Goal: Task Accomplishment & Management: Use online tool/utility

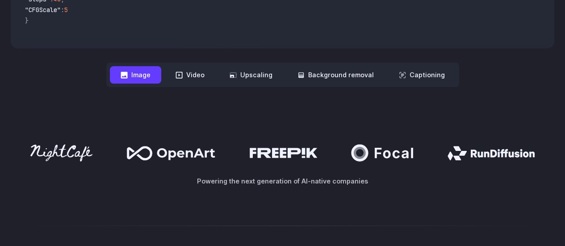
scroll to position [443, 0]
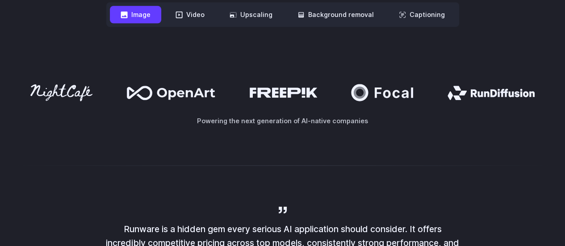
click at [154, 14] on button "Image" at bounding box center [135, 14] width 51 height 17
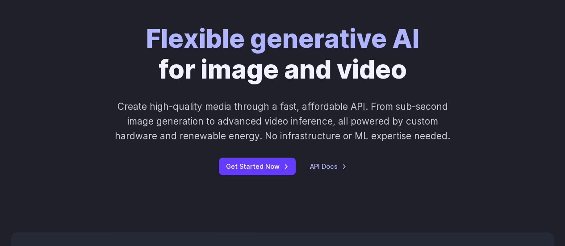
scroll to position [0, 0]
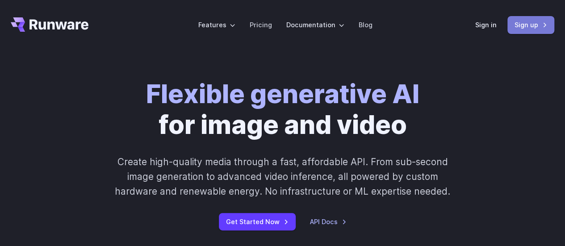
click at [529, 23] on link "Sign up" at bounding box center [530, 24] width 47 height 17
click at [259, 21] on link "Pricing" at bounding box center [261, 25] width 22 height 10
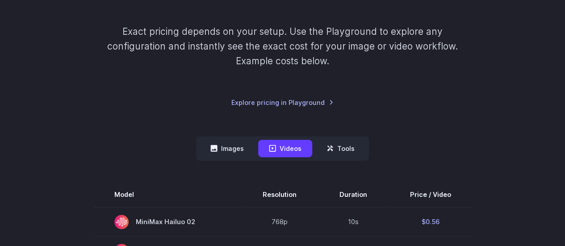
scroll to position [129, 0]
click at [219, 141] on button "Images" at bounding box center [227, 147] width 55 height 17
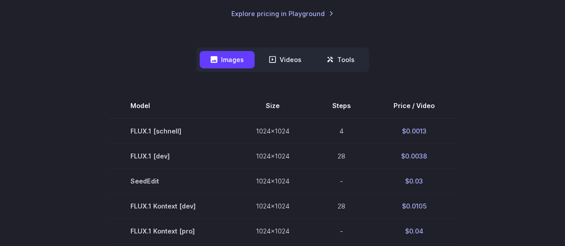
scroll to position [216, 0]
click at [236, 58] on button "Images" at bounding box center [227, 60] width 55 height 17
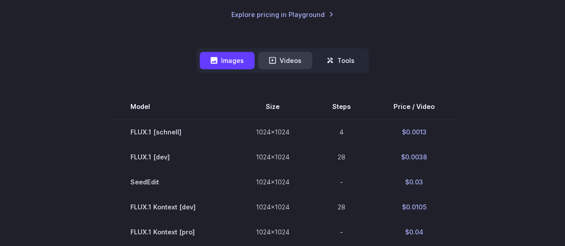
click at [274, 62] on icon at bounding box center [272, 60] width 7 height 7
click at [284, 60] on button "Videos" at bounding box center [285, 60] width 54 height 17
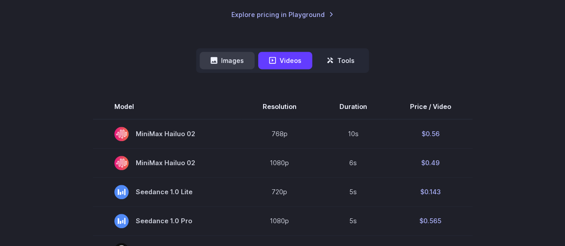
click at [233, 60] on button "Images" at bounding box center [227, 60] width 55 height 17
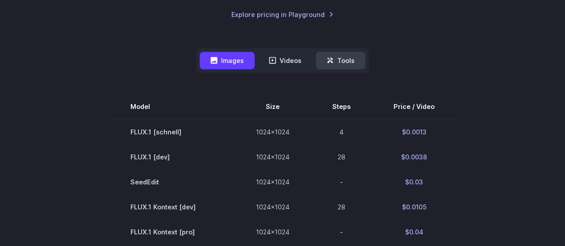
click at [330, 64] on button "Tools" at bounding box center [341, 60] width 50 height 17
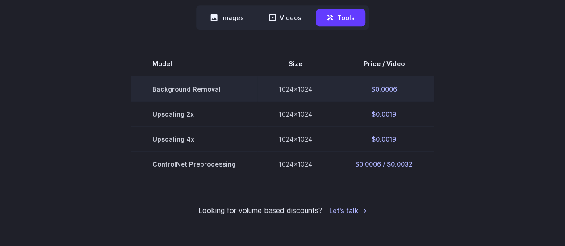
scroll to position [255, 0]
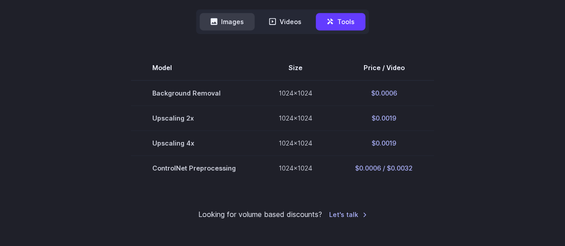
click at [232, 25] on button "Images" at bounding box center [227, 21] width 55 height 17
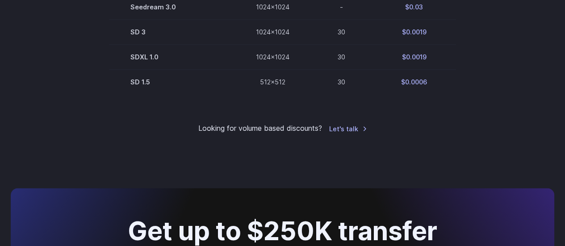
scroll to position [642, 0]
click at [353, 134] on link "Let's talk" at bounding box center [348, 128] width 38 height 10
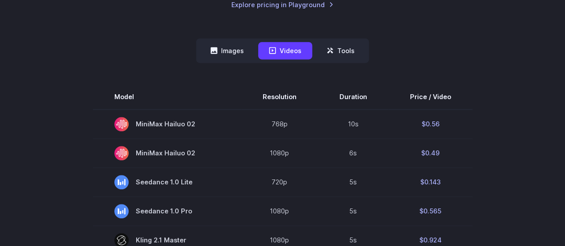
scroll to position [248, 0]
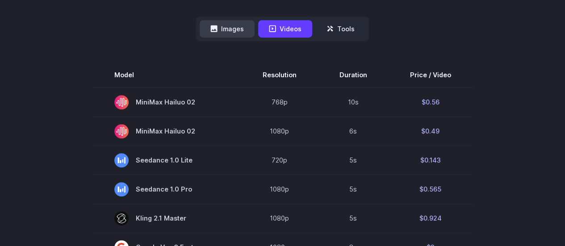
click at [240, 33] on button "Images" at bounding box center [227, 28] width 55 height 17
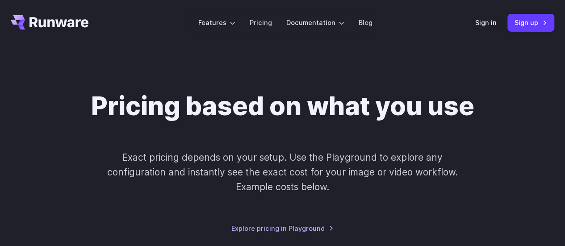
scroll to position [0, 0]
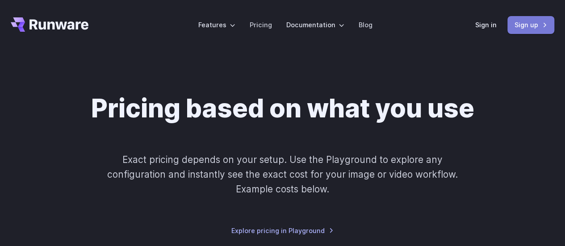
click at [523, 24] on link "Sign up" at bounding box center [530, 24] width 47 height 17
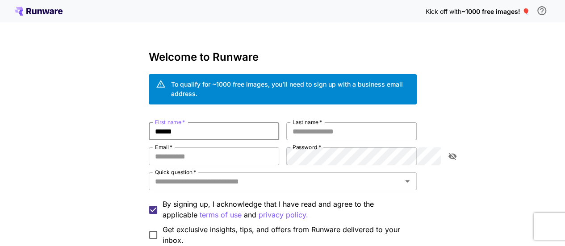
type input "******"
click at [340, 129] on input "Last name   *" at bounding box center [351, 131] width 130 height 18
type input "*****"
click at [268, 147] on input "Email   *" at bounding box center [214, 156] width 130 height 18
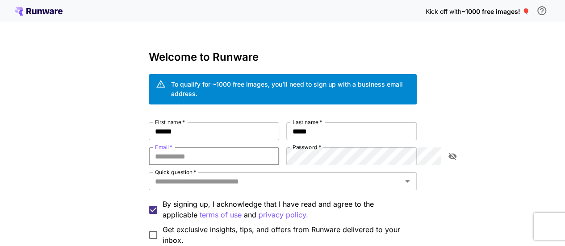
type input "**********"
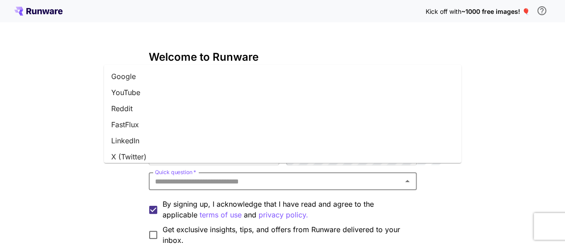
click at [314, 175] on input "Quick question   *" at bounding box center [275, 181] width 248 height 13
click at [272, 73] on li "Google" at bounding box center [282, 76] width 357 height 16
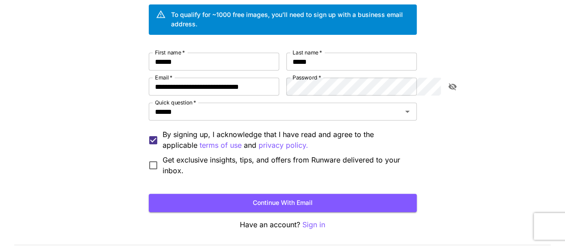
scroll to position [89, 0]
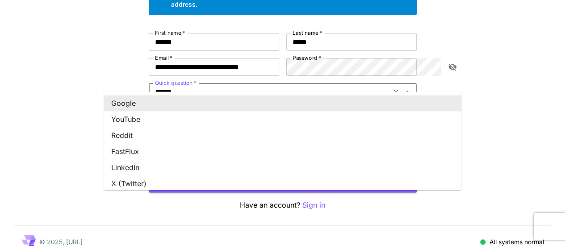
click at [263, 88] on input "******" at bounding box center [269, 92] width 236 height 13
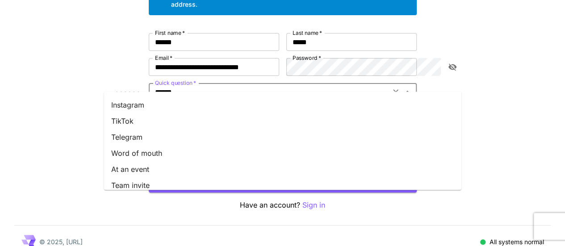
scroll to position [150, 0]
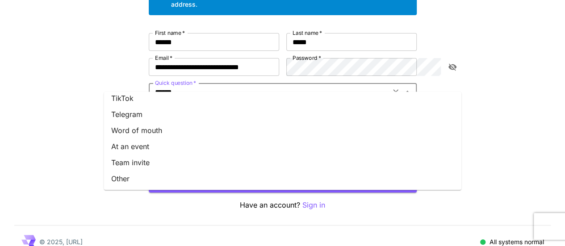
click at [330, 86] on input "******" at bounding box center [269, 92] width 236 height 13
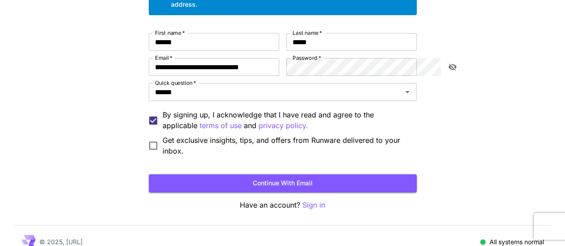
click at [564, 122] on div "**********" at bounding box center [282, 85] width 565 height 348
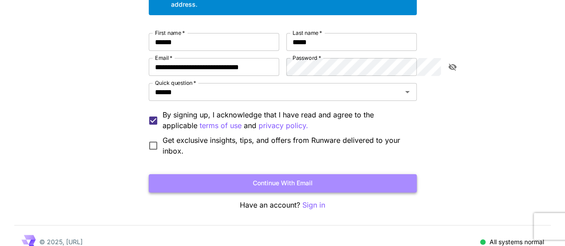
click at [196, 174] on button "Continue with email" at bounding box center [283, 183] width 268 height 18
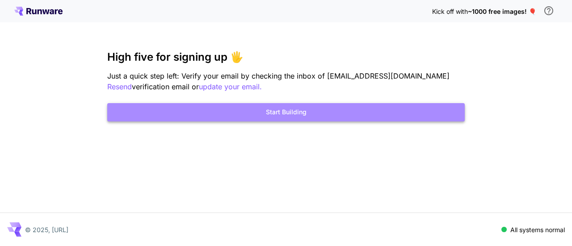
click at [299, 112] on button "Start Building" at bounding box center [285, 112] width 357 height 18
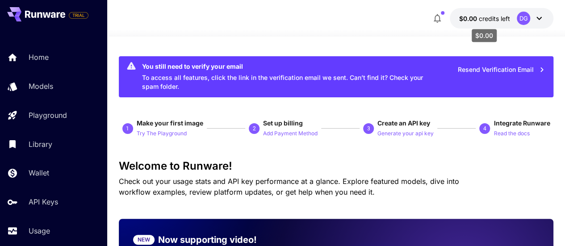
click at [487, 20] on span "credits left" at bounding box center [493, 19] width 31 height 8
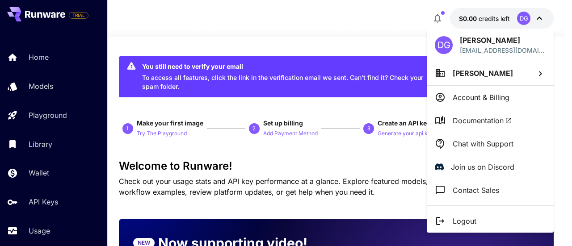
click at [325, 27] on div at bounding box center [286, 123] width 572 height 246
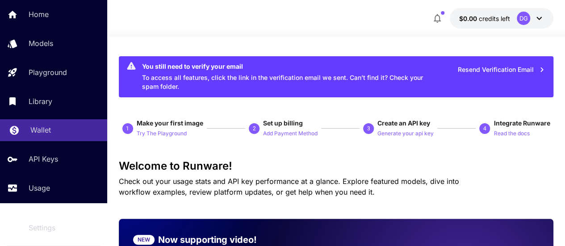
scroll to position [43, 0]
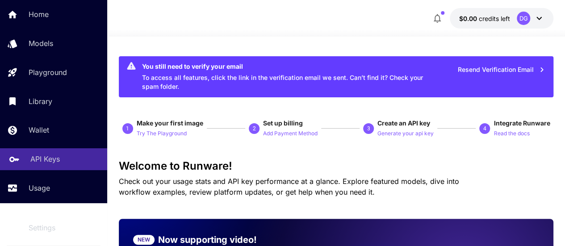
click at [72, 157] on div "API Keys" at bounding box center [65, 159] width 70 height 11
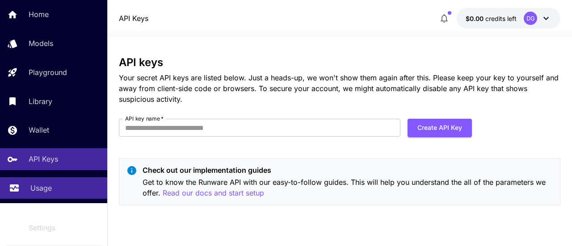
click at [46, 184] on p "Usage" at bounding box center [40, 188] width 21 height 11
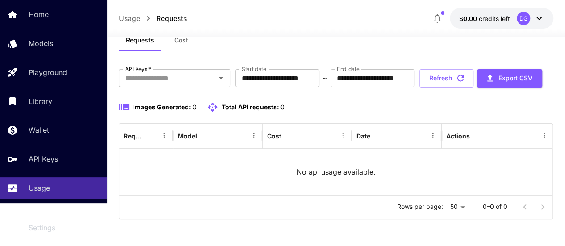
scroll to position [30, 0]
click at [224, 74] on icon "Open" at bounding box center [221, 78] width 11 height 11
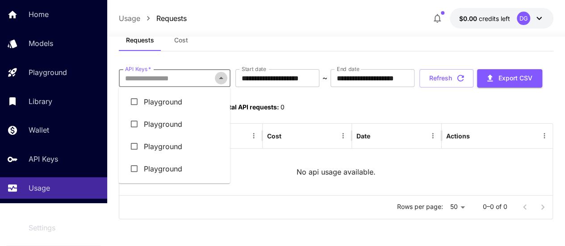
click at [224, 74] on icon "Close" at bounding box center [221, 78] width 11 height 11
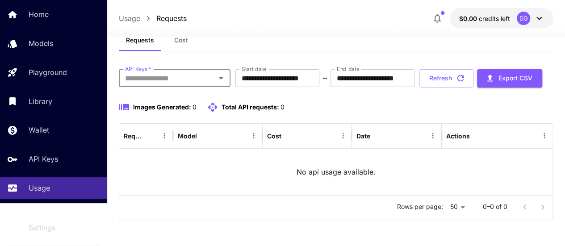
scroll to position [0, 0]
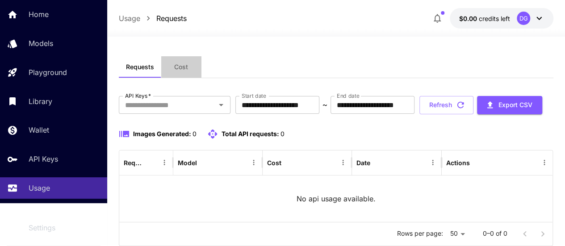
click at [184, 64] on span "Cost" at bounding box center [181, 67] width 14 height 8
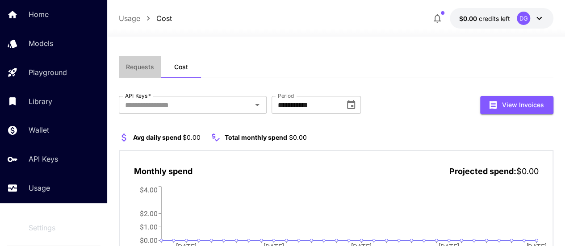
click at [148, 61] on button "Requests" at bounding box center [140, 66] width 42 height 21
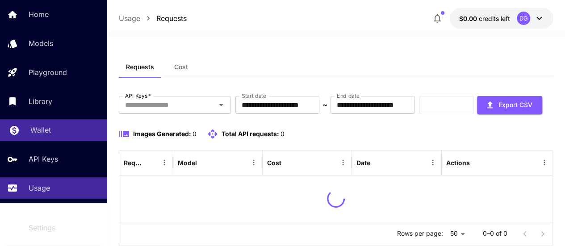
click at [34, 136] on link "Wallet" at bounding box center [53, 130] width 107 height 22
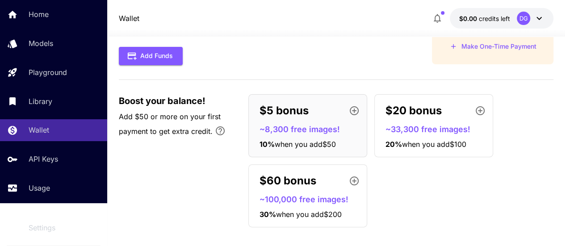
scroll to position [68, 0]
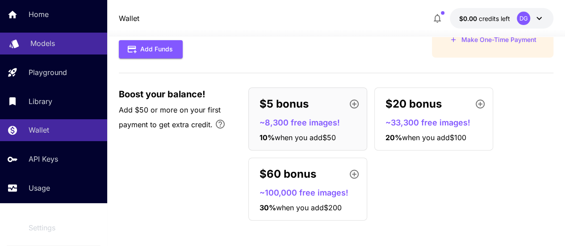
click at [33, 45] on p "Models" at bounding box center [42, 43] width 25 height 11
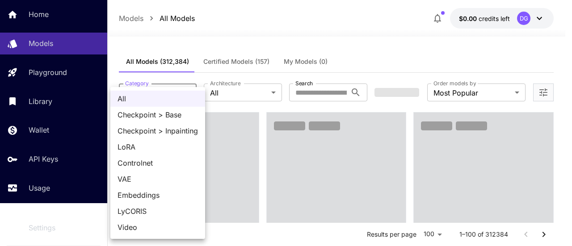
click at [177, 81] on div at bounding box center [286, 123] width 572 height 246
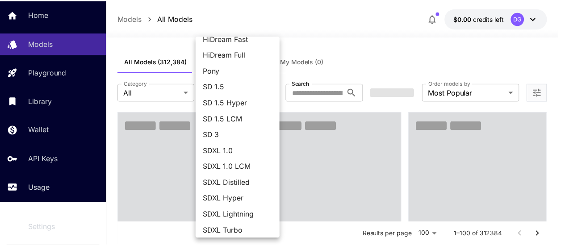
scroll to position [125, 0]
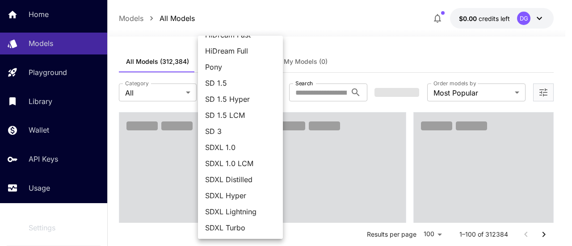
click at [365, 70] on div at bounding box center [286, 123] width 572 height 246
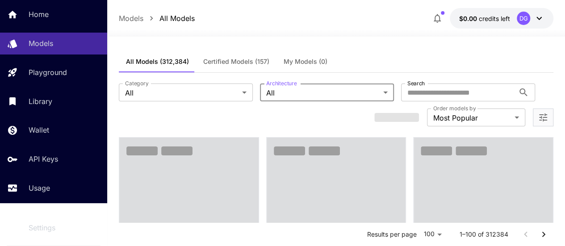
click at [219, 58] on span "Certified Models (157)" at bounding box center [236, 62] width 66 height 8
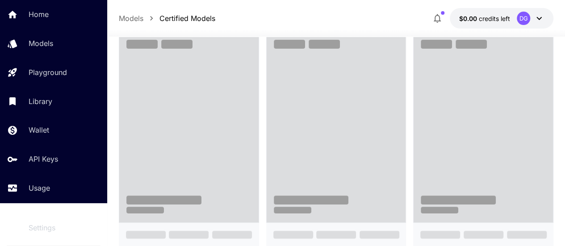
scroll to position [59, 0]
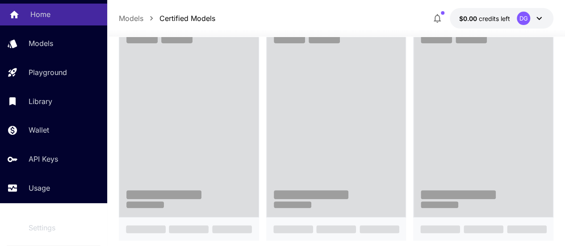
click at [34, 12] on p "Home" at bounding box center [40, 14] width 20 height 11
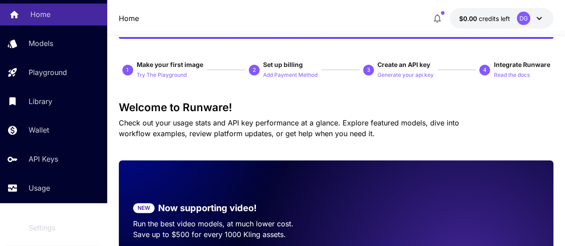
click at [34, 12] on p "Home" at bounding box center [40, 14] width 20 height 11
drag, startPoint x: 34, startPoint y: 12, endPoint x: 216, endPoint y: 81, distance: 194.3
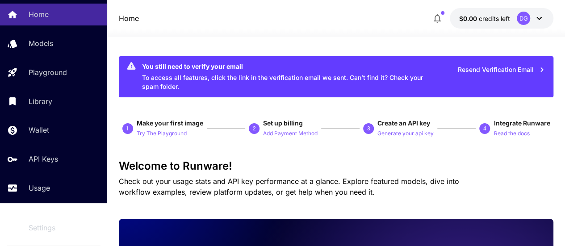
click at [59, 29] on div "Home Models Playground Library Wallet API Keys Usage" at bounding box center [53, 101] width 107 height 195
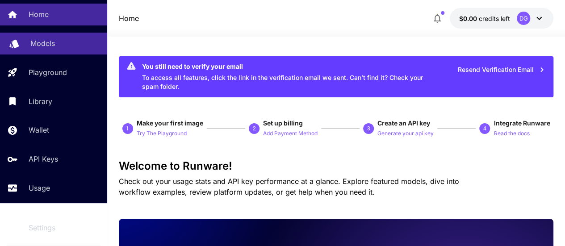
click at [50, 38] on p "Models" at bounding box center [42, 43] width 25 height 11
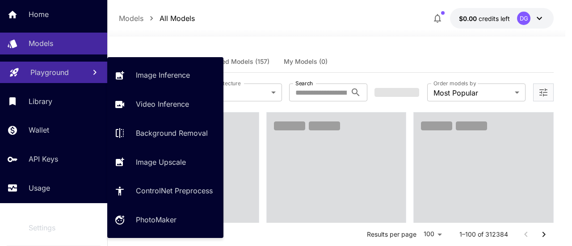
click at [63, 70] on p "Playground" at bounding box center [49, 72] width 38 height 11
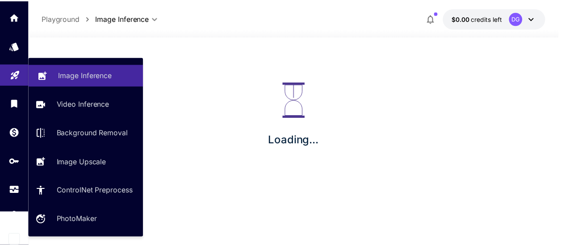
scroll to position [34, 0]
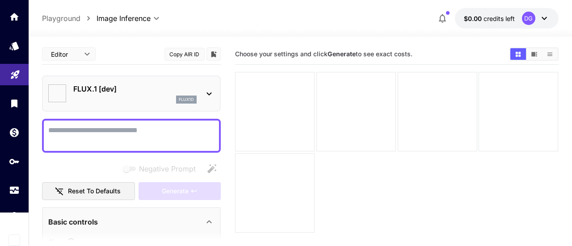
type input "**********"
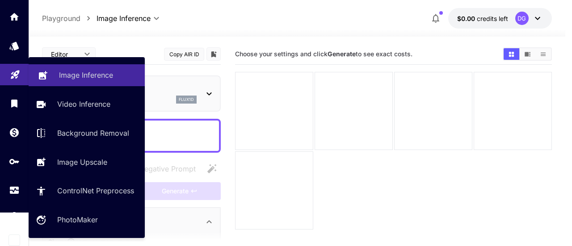
click at [95, 79] on p "Image Inference" at bounding box center [86, 75] width 54 height 11
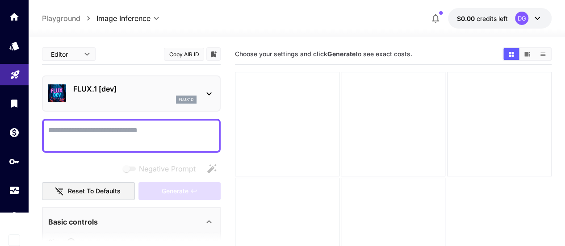
click at [165, 149] on div at bounding box center [131, 136] width 179 height 34
click at [170, 139] on textarea "Negative Prompt" at bounding box center [131, 135] width 166 height 21
paste textarea "**********"
type textarea "**********"
paste textarea "**********"
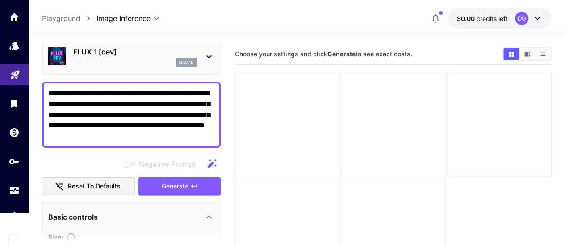
scroll to position [42, 0]
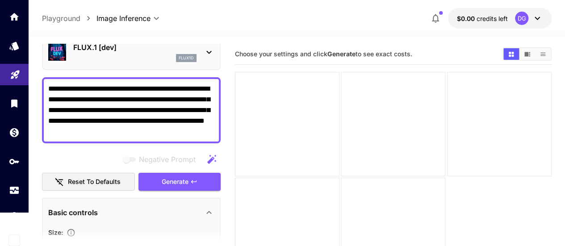
type textarea "**********"
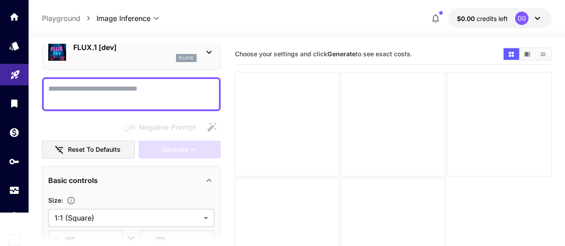
paste textarea "**********"
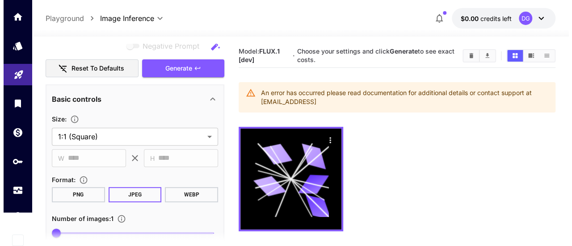
scroll to position [138, 0]
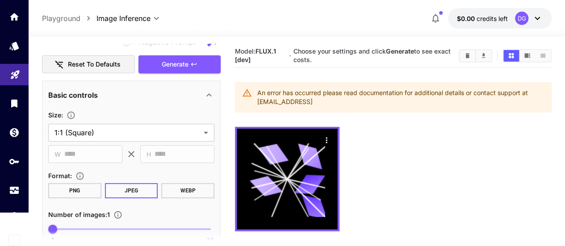
type textarea "**********"
click at [541, 15] on icon at bounding box center [537, 18] width 11 height 11
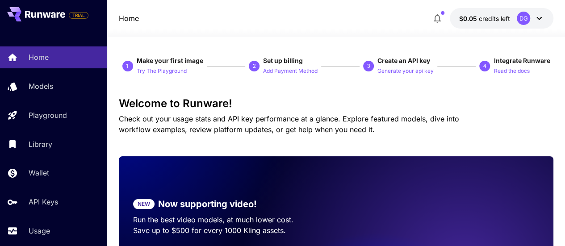
click at [542, 17] on icon at bounding box center [539, 18] width 11 height 11
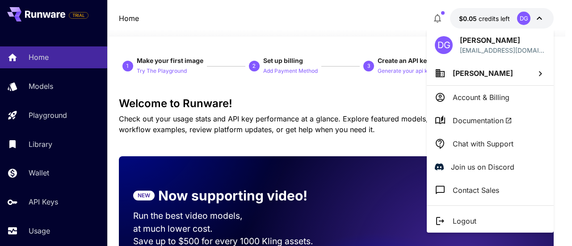
click at [542, 17] on div at bounding box center [286, 123] width 572 height 246
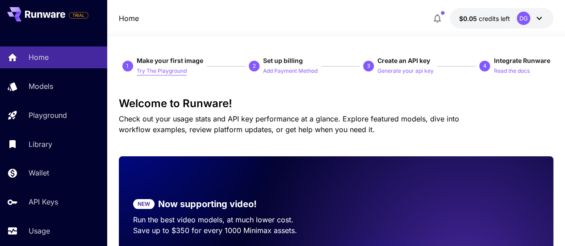
click at [144, 73] on p "Try The Playground" at bounding box center [162, 71] width 50 height 8
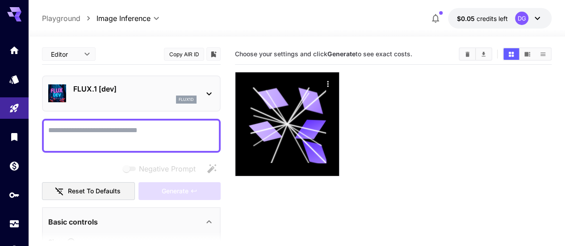
drag, startPoint x: 133, startPoint y: 133, endPoint x: 210, endPoint y: 91, distance: 87.5
click at [210, 91] on icon at bounding box center [209, 93] width 11 height 11
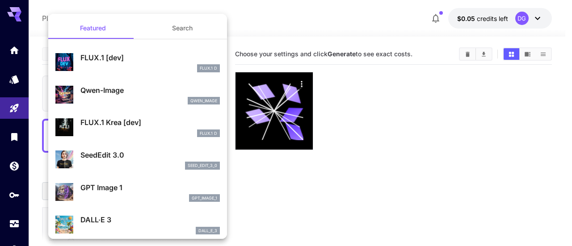
click at [360, 132] on div at bounding box center [286, 123] width 572 height 246
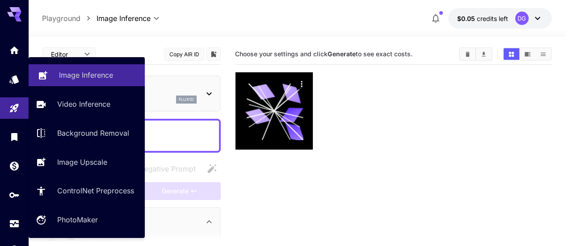
click at [74, 75] on p "Image Inference" at bounding box center [86, 75] width 54 height 11
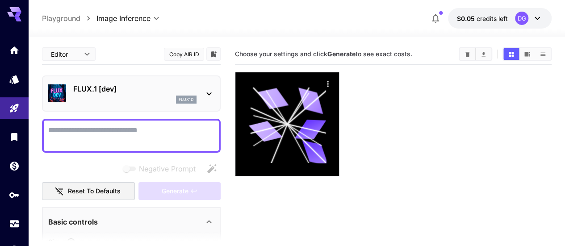
click at [138, 136] on textarea "Negative Prompt" at bounding box center [131, 135] width 166 height 21
paste textarea "**********"
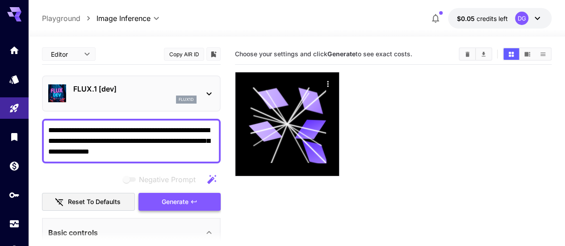
type textarea "**********"
click at [188, 197] on span "Generate" at bounding box center [175, 201] width 27 height 11
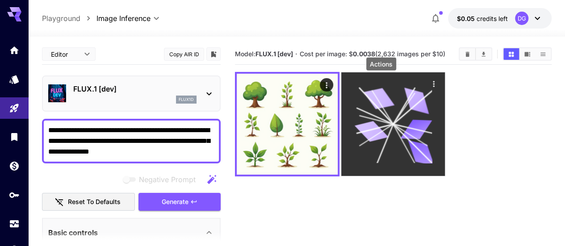
click at [430, 81] on icon "Actions" at bounding box center [434, 83] width 9 height 9
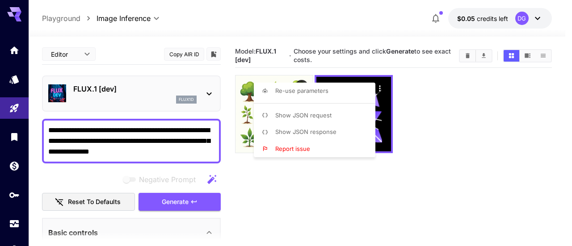
click at [420, 120] on div at bounding box center [286, 123] width 572 height 246
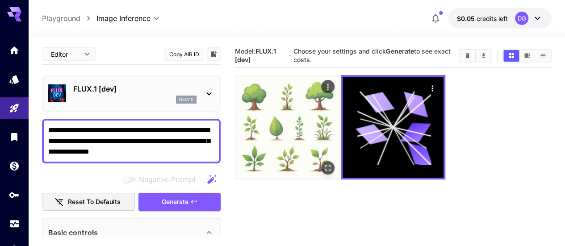
click at [300, 116] on img at bounding box center [287, 127] width 104 height 104
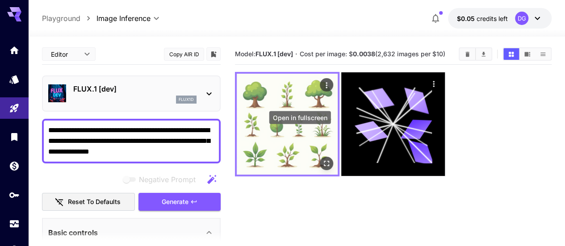
click at [324, 161] on icon "Open in fullscreen" at bounding box center [326, 163] width 5 height 5
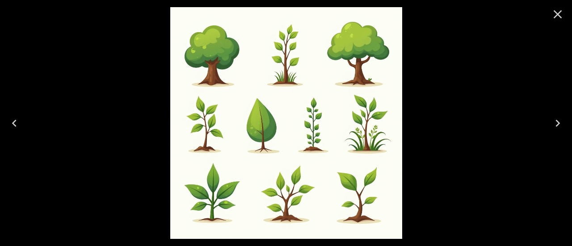
click at [556, 16] on icon "Close" at bounding box center [557, 14] width 8 height 8
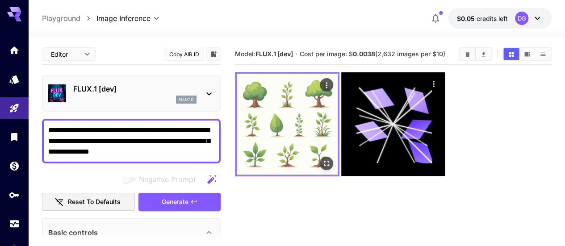
click at [295, 106] on img at bounding box center [287, 124] width 101 height 101
click at [322, 90] on div "Actions" at bounding box center [326, 84] width 9 height 11
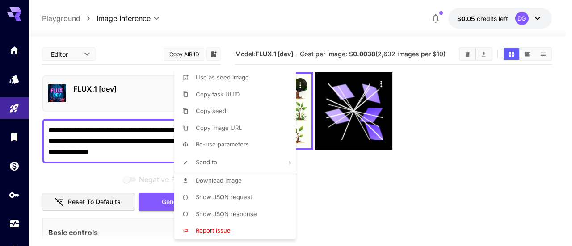
click at [305, 110] on div at bounding box center [286, 123] width 572 height 246
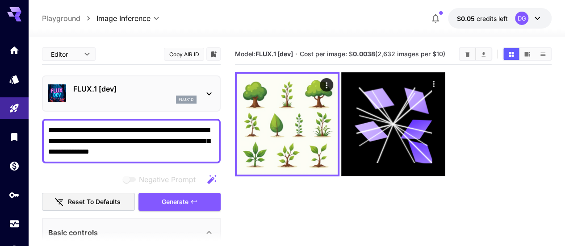
click at [305, 110] on img at bounding box center [287, 124] width 101 height 101
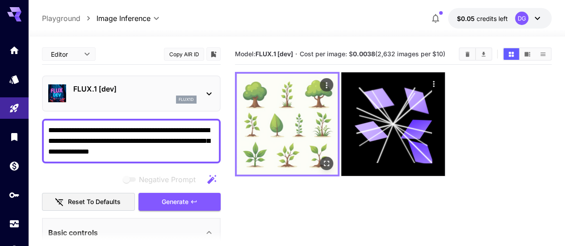
click at [282, 117] on img at bounding box center [287, 124] width 101 height 101
click at [258, 105] on img at bounding box center [287, 124] width 101 height 101
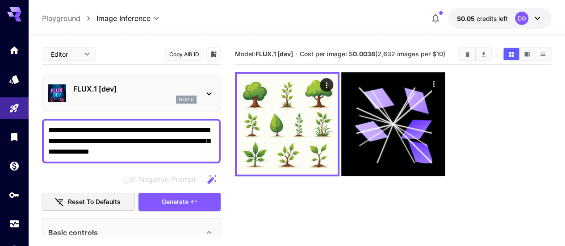
click at [397, 159] on section "Model: FLUX.1 [dev] · Cost per image: $ 0.0038 (2,632 images per $10)" at bounding box center [393, 167] width 317 height 246
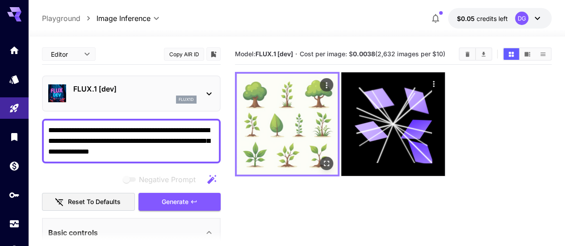
click at [263, 122] on img at bounding box center [287, 124] width 101 height 101
click at [295, 123] on img at bounding box center [287, 124] width 101 height 101
click at [324, 161] on icon "Open in fullscreen" at bounding box center [326, 163] width 5 height 5
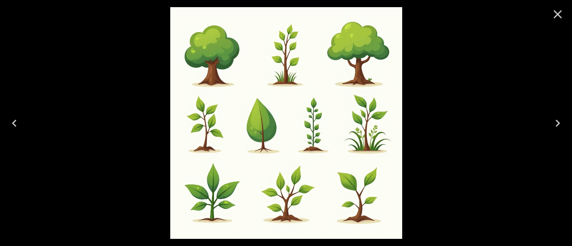
click at [554, 12] on icon "Close" at bounding box center [557, 14] width 8 height 8
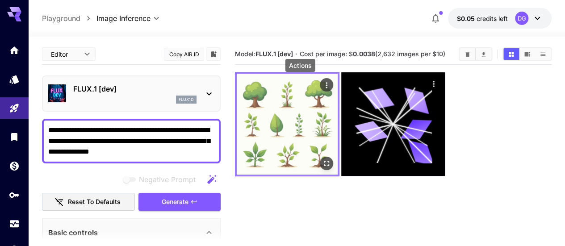
click at [322, 83] on icon "Actions" at bounding box center [326, 85] width 9 height 9
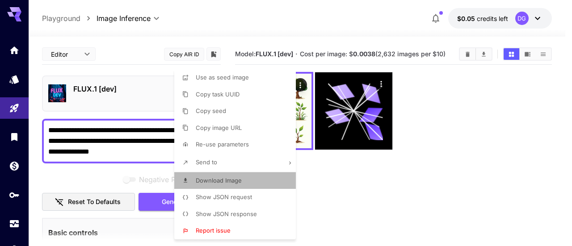
click at [226, 179] on span "Download Image" at bounding box center [219, 180] width 46 height 7
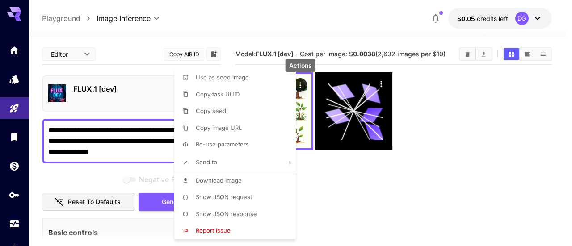
click at [324, 189] on div at bounding box center [286, 123] width 572 height 246
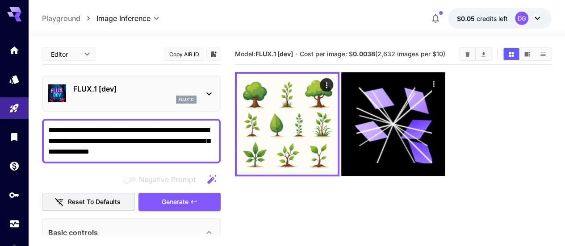
click at [210, 88] on icon at bounding box center [209, 93] width 11 height 11
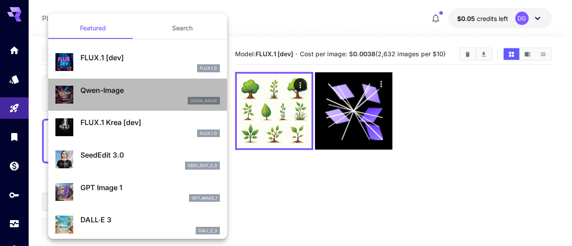
click at [161, 97] on div "qwen_image" at bounding box center [149, 101] width 139 height 8
type input "**"
type input "***"
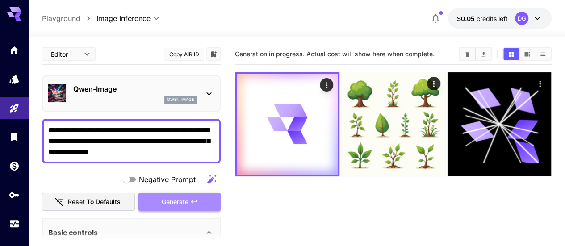
click at [192, 194] on button "Generate" at bounding box center [179, 202] width 82 height 18
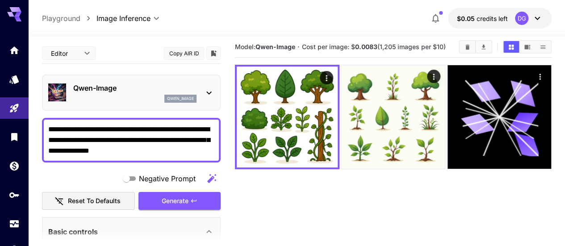
scroll to position [8, 0]
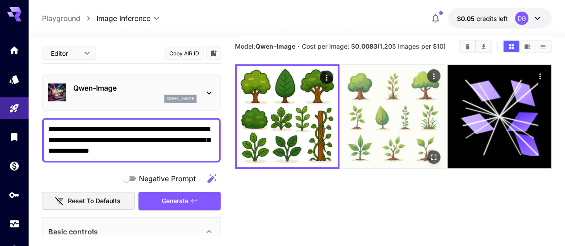
click at [354, 117] on img at bounding box center [393, 117] width 104 height 104
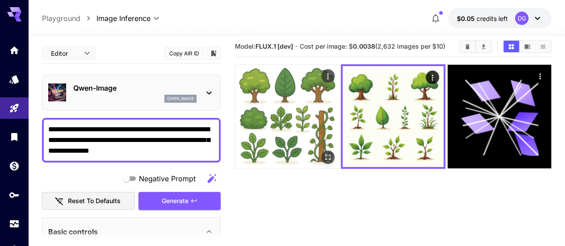
click at [292, 118] on img at bounding box center [287, 117] width 104 height 104
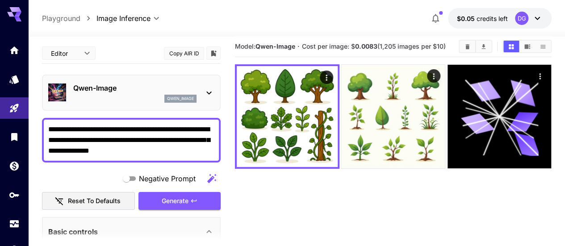
scroll to position [71, 0]
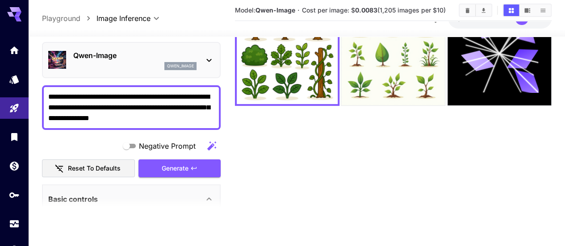
click at [135, 202] on section at bounding box center [131, 208] width 179 height 22
click at [163, 196] on div "Basic controls" at bounding box center [125, 198] width 155 height 11
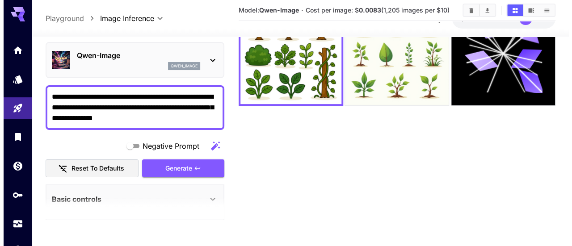
scroll to position [4, 0]
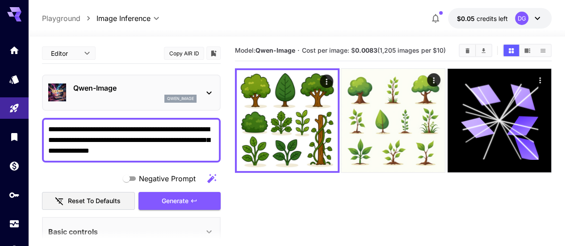
click at [196, 83] on p "Qwen-Image" at bounding box center [134, 88] width 123 height 11
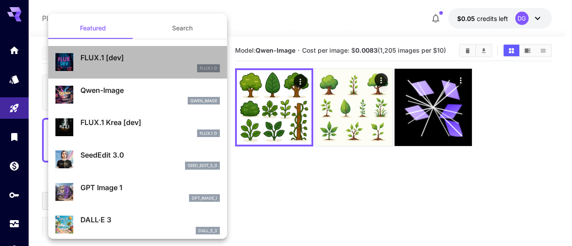
click at [173, 54] on p "FLUX.1 [dev]" at bounding box center [149, 57] width 139 height 11
type input "**"
type input "***"
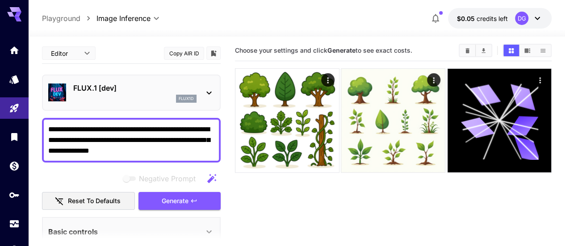
click at [179, 152] on textarea "**********" at bounding box center [131, 140] width 166 height 32
paste textarea
type textarea "**********"
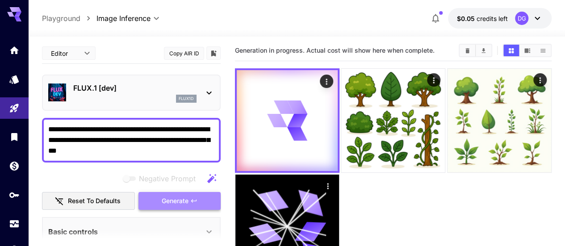
click at [173, 201] on span "Generate" at bounding box center [175, 201] width 27 height 11
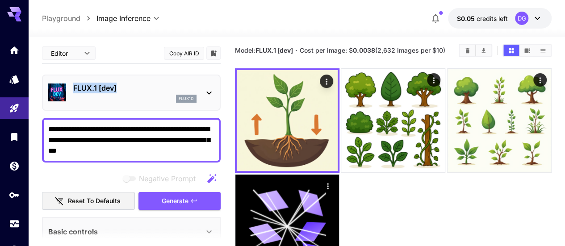
drag, startPoint x: 71, startPoint y: 87, endPoint x: 143, endPoint y: 87, distance: 72.3
click at [143, 87] on div "FLUX.1 [dev] flux1d" at bounding box center [131, 92] width 166 height 27
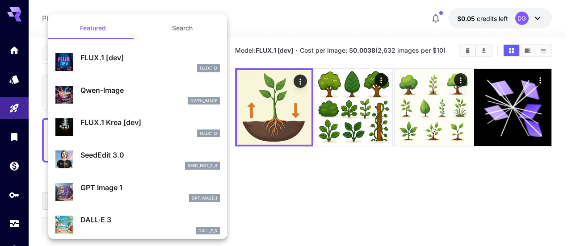
copy p "FLUX.1 [dev]"
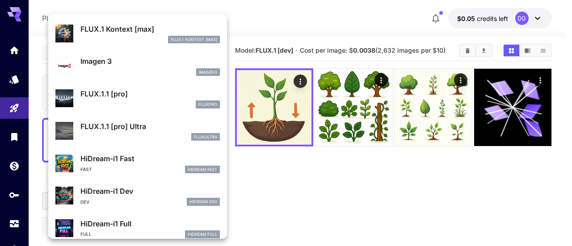
scroll to position [494, 0]
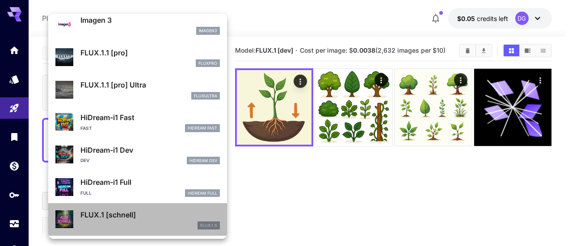
drag, startPoint x: 218, startPoint y: 229, endPoint x: 81, endPoint y: 205, distance: 139.1
click at [81, 205] on li "FLUX.1 [[PERSON_NAME]] FLUX.1 S" at bounding box center [137, 219] width 179 height 33
type input "*"
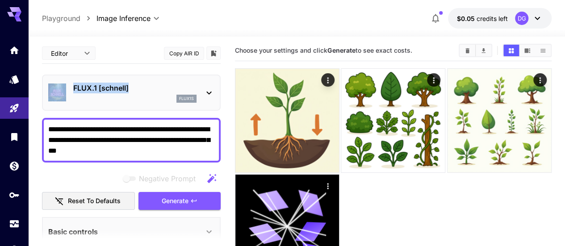
drag, startPoint x: 43, startPoint y: 86, endPoint x: 165, endPoint y: 92, distance: 122.1
click at [165, 92] on div "FLUX.1 [[PERSON_NAME]] flux1s" at bounding box center [131, 93] width 179 height 36
copy div "FLUX.1 [schnell]"
click at [217, 84] on div "FLUX.1 [[PERSON_NAME]] flux1s" at bounding box center [131, 93] width 179 height 36
click at [215, 86] on div "FLUX.1 [[PERSON_NAME]] flux1s" at bounding box center [131, 93] width 179 height 36
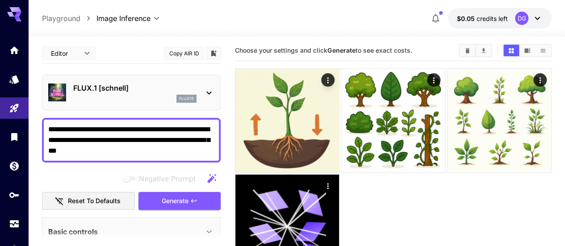
click at [209, 91] on icon at bounding box center [209, 93] width 11 height 11
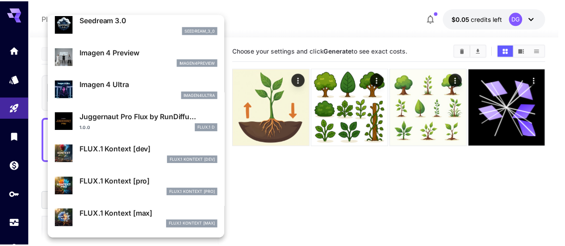
scroll to position [268, 0]
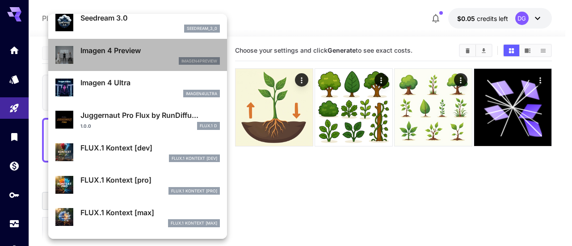
click at [150, 56] on div "Imagen 4 Preview imagen4preview" at bounding box center [149, 55] width 139 height 20
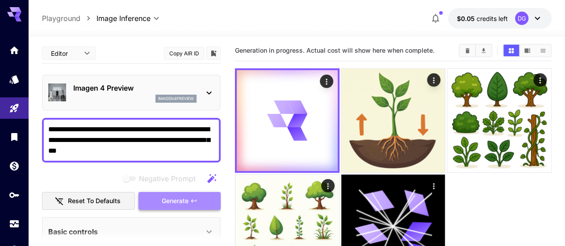
click at [162, 201] on span "Generate" at bounding box center [175, 201] width 27 height 11
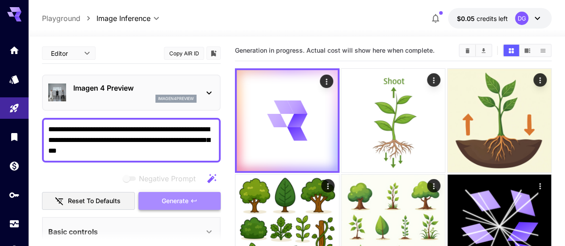
click at [202, 199] on button "Generate" at bounding box center [179, 201] width 82 height 18
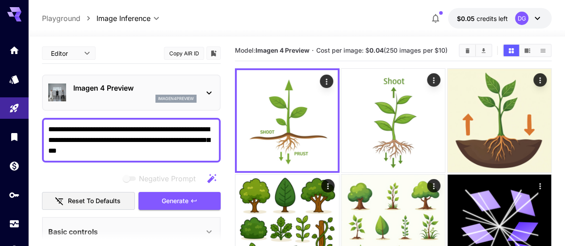
click at [151, 153] on textarea "**********" at bounding box center [131, 140] width 166 height 32
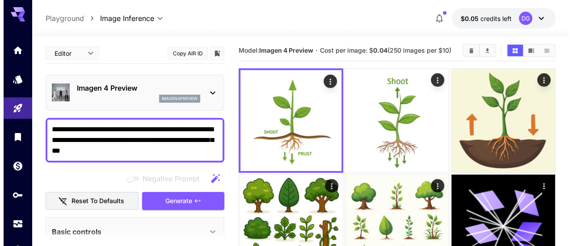
scroll to position [6, 0]
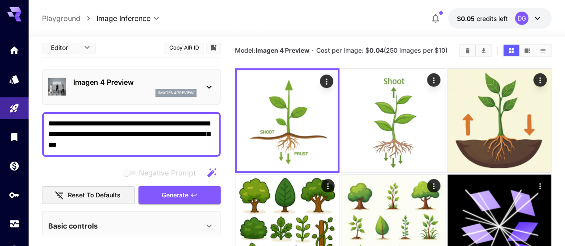
paste textarea "**********"
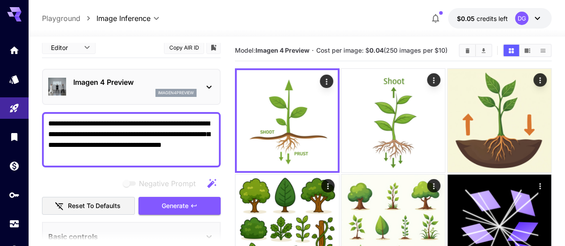
type textarea "**********"
click at [207, 83] on icon at bounding box center [209, 87] width 11 height 11
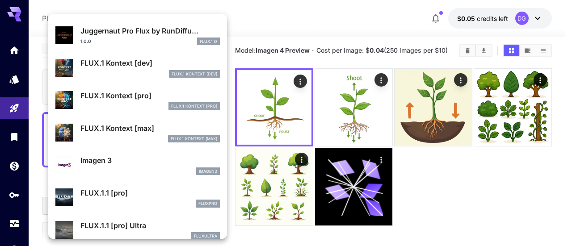
scroll to position [368, 0]
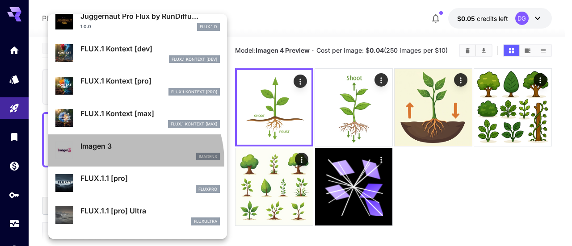
click at [117, 161] on div "Imagen 3 imagen3" at bounding box center [137, 150] width 164 height 27
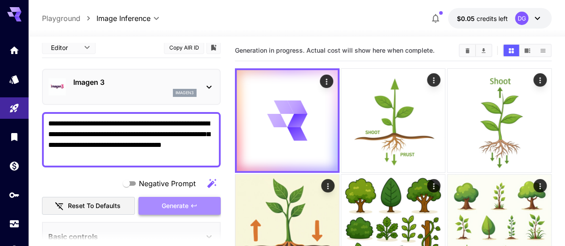
click at [183, 204] on span "Generate" at bounding box center [175, 206] width 27 height 11
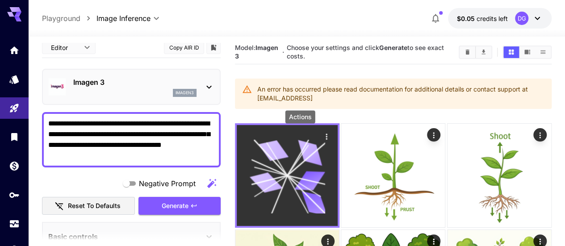
click at [322, 133] on icon "Actions" at bounding box center [326, 136] width 9 height 9
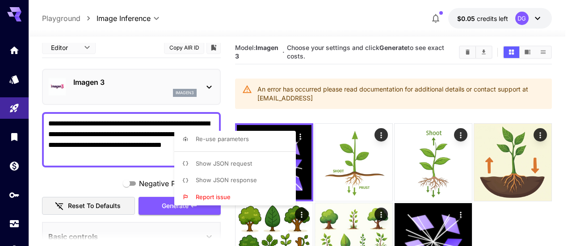
click at [347, 105] on div at bounding box center [286, 123] width 572 height 246
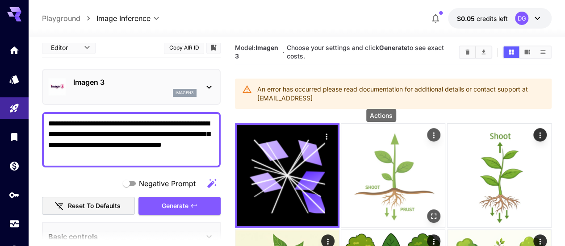
click at [430, 131] on icon "Actions" at bounding box center [434, 135] width 9 height 9
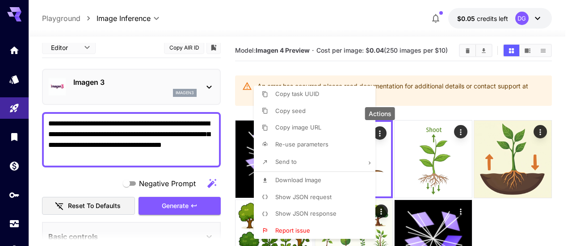
click at [383, 48] on div at bounding box center [286, 123] width 572 height 246
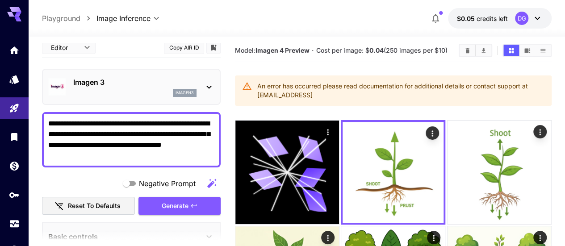
click at [524, 19] on div "DG" at bounding box center [521, 18] width 13 height 13
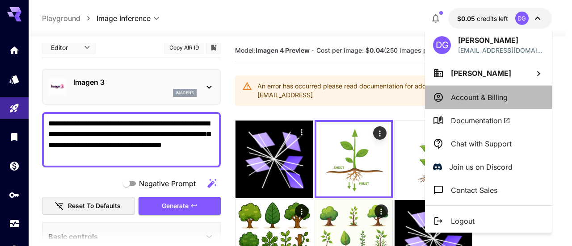
click at [463, 101] on p "Account & Billing" at bounding box center [479, 97] width 57 height 11
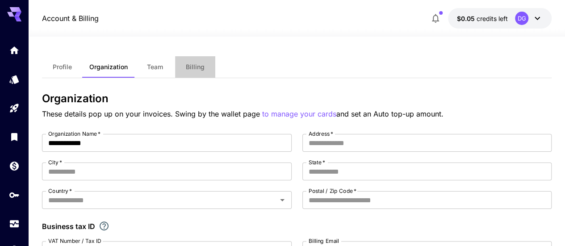
click at [196, 71] on span "Billing" at bounding box center [195, 67] width 19 height 8
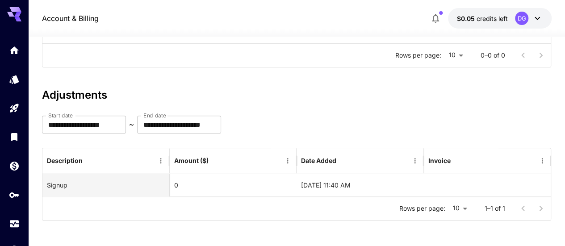
scroll to position [174, 0]
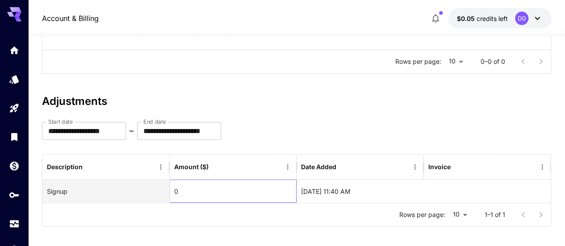
click at [251, 190] on div "0" at bounding box center [233, 191] width 127 height 23
click at [308, 181] on div "[DATE] 11:40 AM" at bounding box center [360, 191] width 127 height 23
click at [148, 190] on div "Signup" at bounding box center [106, 191] width 118 height 23
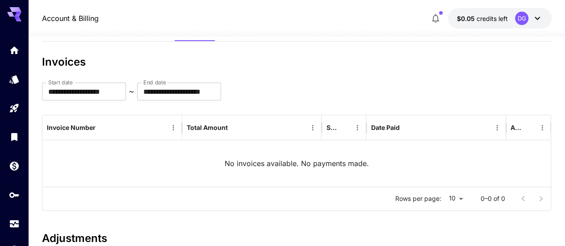
scroll to position [0, 0]
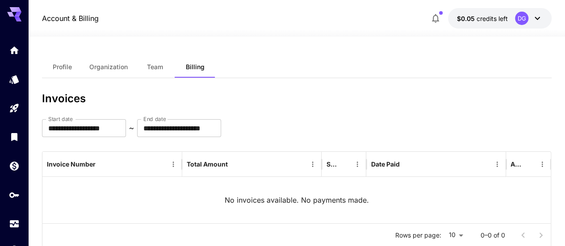
click at [155, 76] on button "Team" at bounding box center [155, 66] width 40 height 21
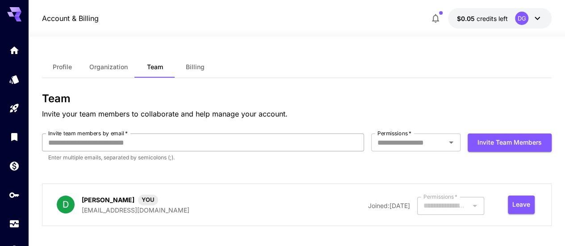
scroll to position [6, 0]
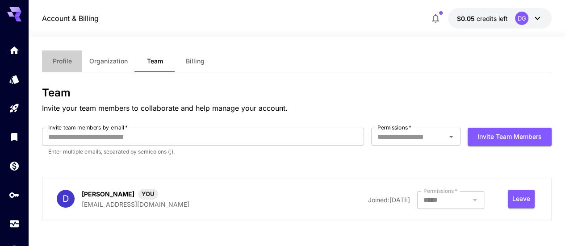
click at [62, 61] on span "Profile" at bounding box center [62, 61] width 19 height 8
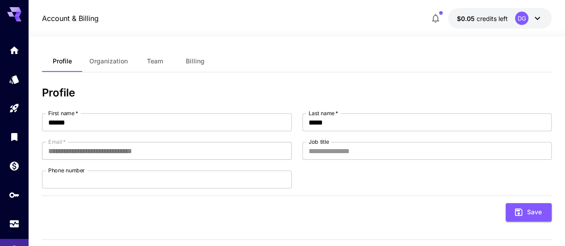
click at [105, 60] on span "Organization" at bounding box center [108, 61] width 38 height 8
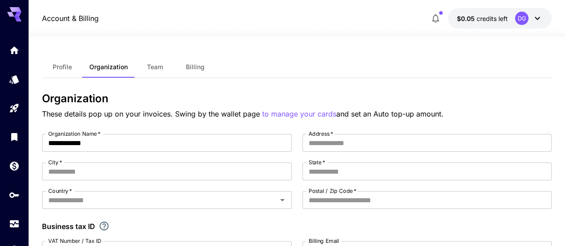
click at [539, 17] on icon at bounding box center [537, 18] width 5 height 3
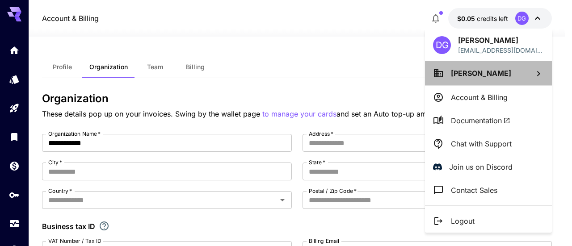
click at [465, 76] on span "[PERSON_NAME]" at bounding box center [481, 73] width 60 height 9
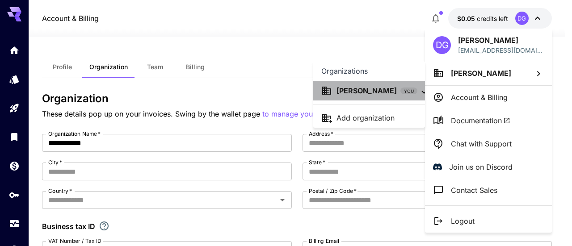
click at [386, 92] on p "[PERSON_NAME]" at bounding box center [366, 90] width 60 height 11
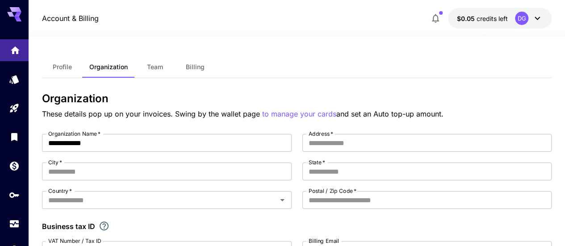
click at [17, 42] on link at bounding box center [14, 50] width 29 height 22
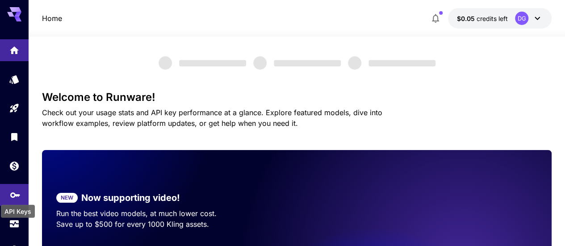
click at [17, 197] on icon "API Keys" at bounding box center [15, 192] width 11 height 11
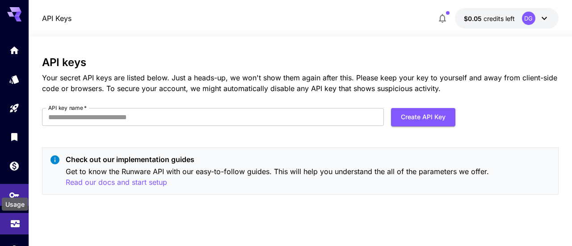
click at [14, 225] on icon "Usage" at bounding box center [15, 221] width 11 height 11
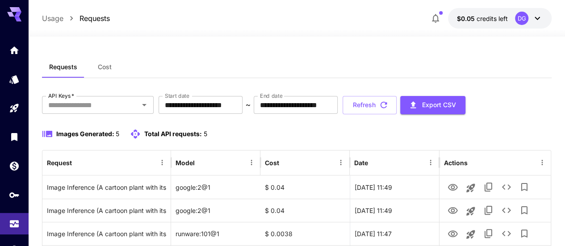
scroll to position [89, 0]
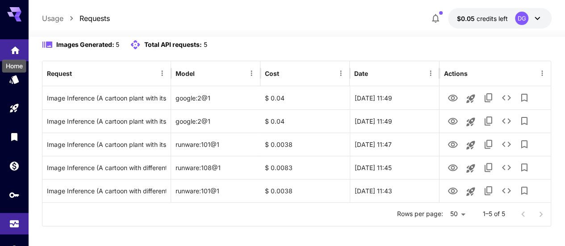
click at [11, 52] on icon "Home" at bounding box center [15, 47] width 11 height 11
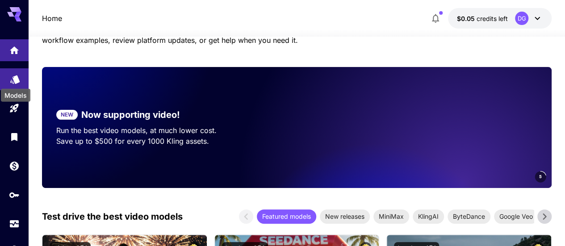
click at [17, 77] on icon "Models" at bounding box center [14, 76] width 9 height 8
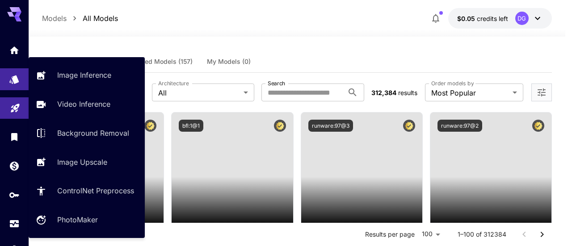
click at [14, 118] on link at bounding box center [14, 108] width 29 height 22
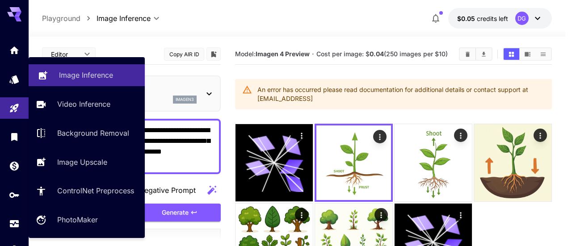
click at [67, 78] on p "Image Inference" at bounding box center [86, 75] width 54 height 11
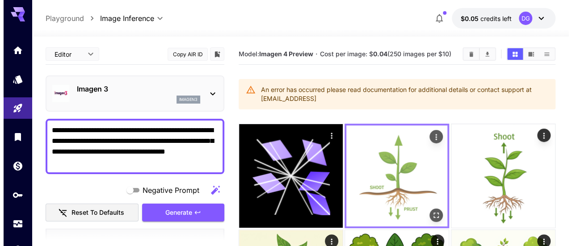
scroll to position [33, 0]
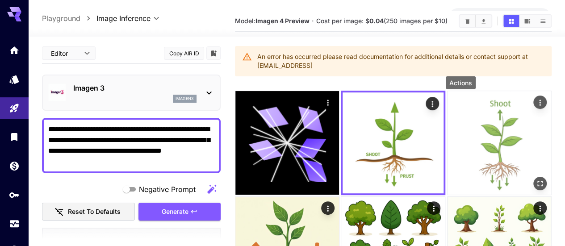
click at [539, 100] on icon "Actions" at bounding box center [539, 103] width 1 height 6
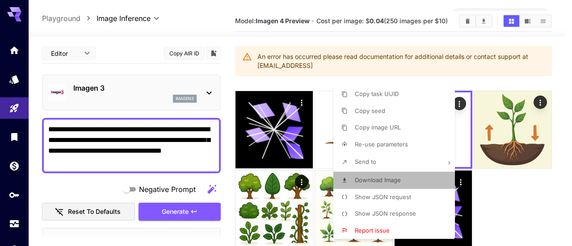
click at [380, 180] on span "Download Image" at bounding box center [378, 179] width 46 height 7
